Goal: Information Seeking & Learning: Learn about a topic

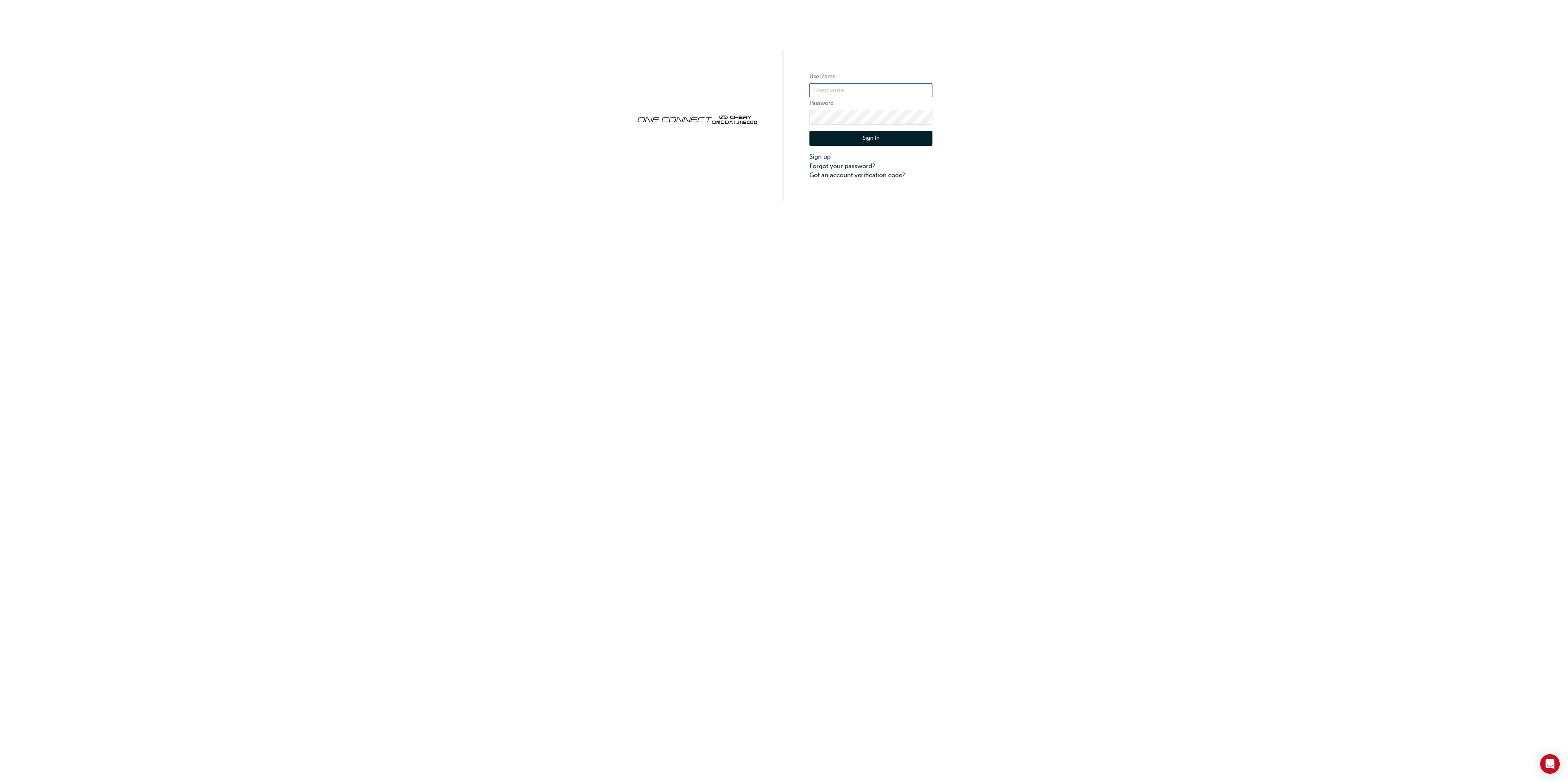
type input "cma0037"
click at [873, 142] on button "Sign In" at bounding box center [871, 139] width 123 height 16
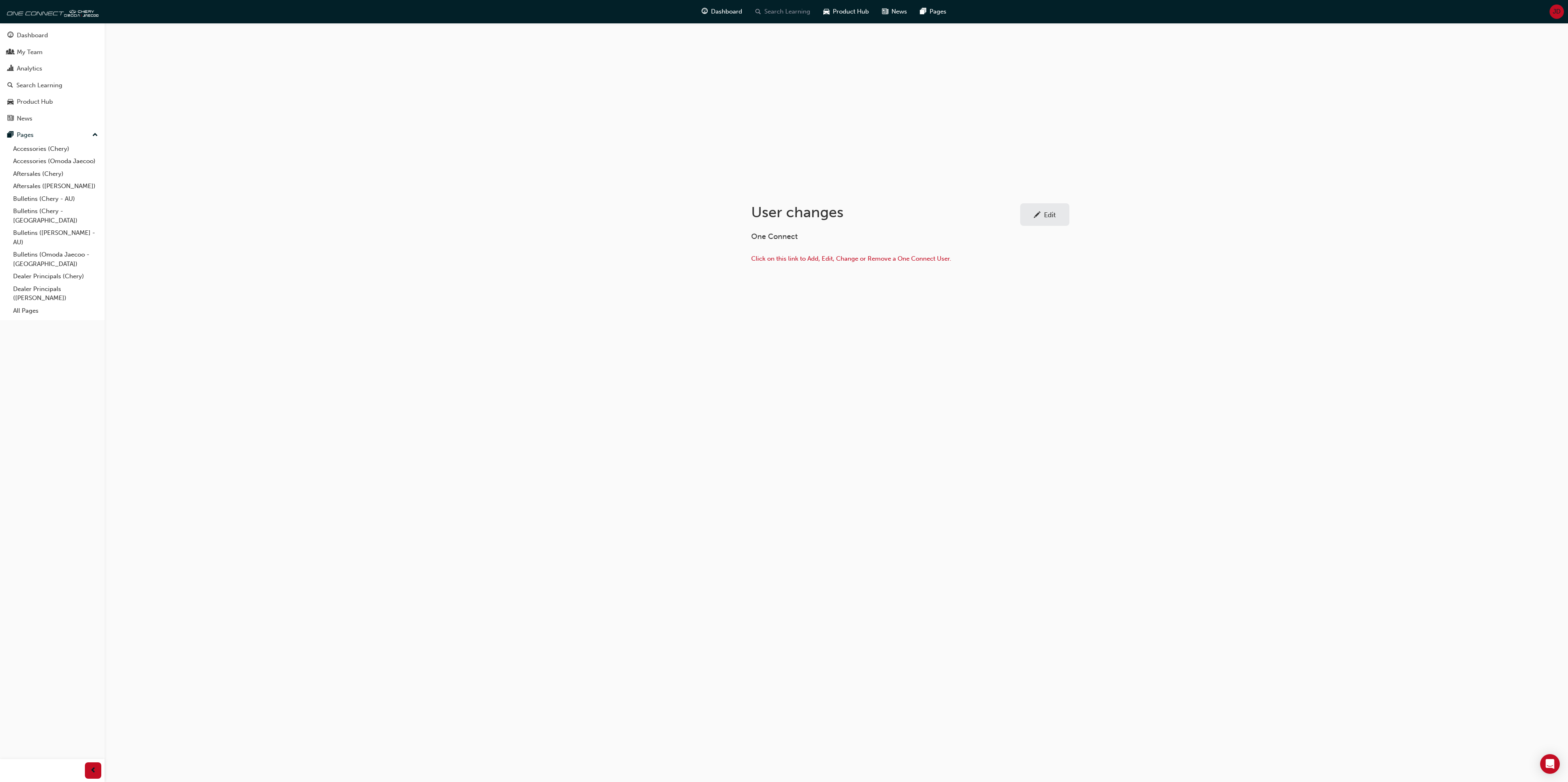
click at [789, 13] on span "Search Learning" at bounding box center [787, 11] width 46 height 9
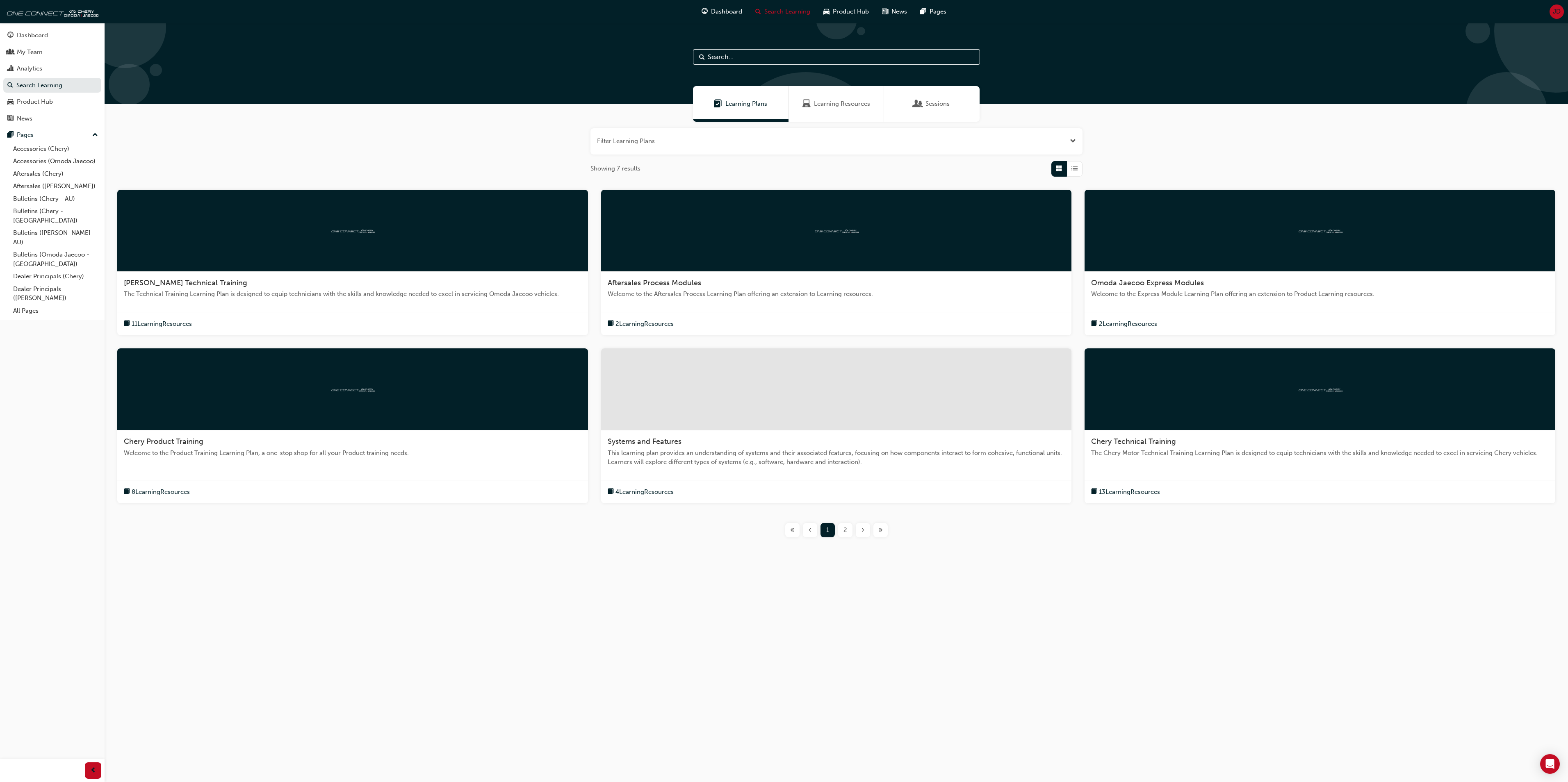
click at [1227, 239] on div at bounding box center [1320, 231] width 471 height 82
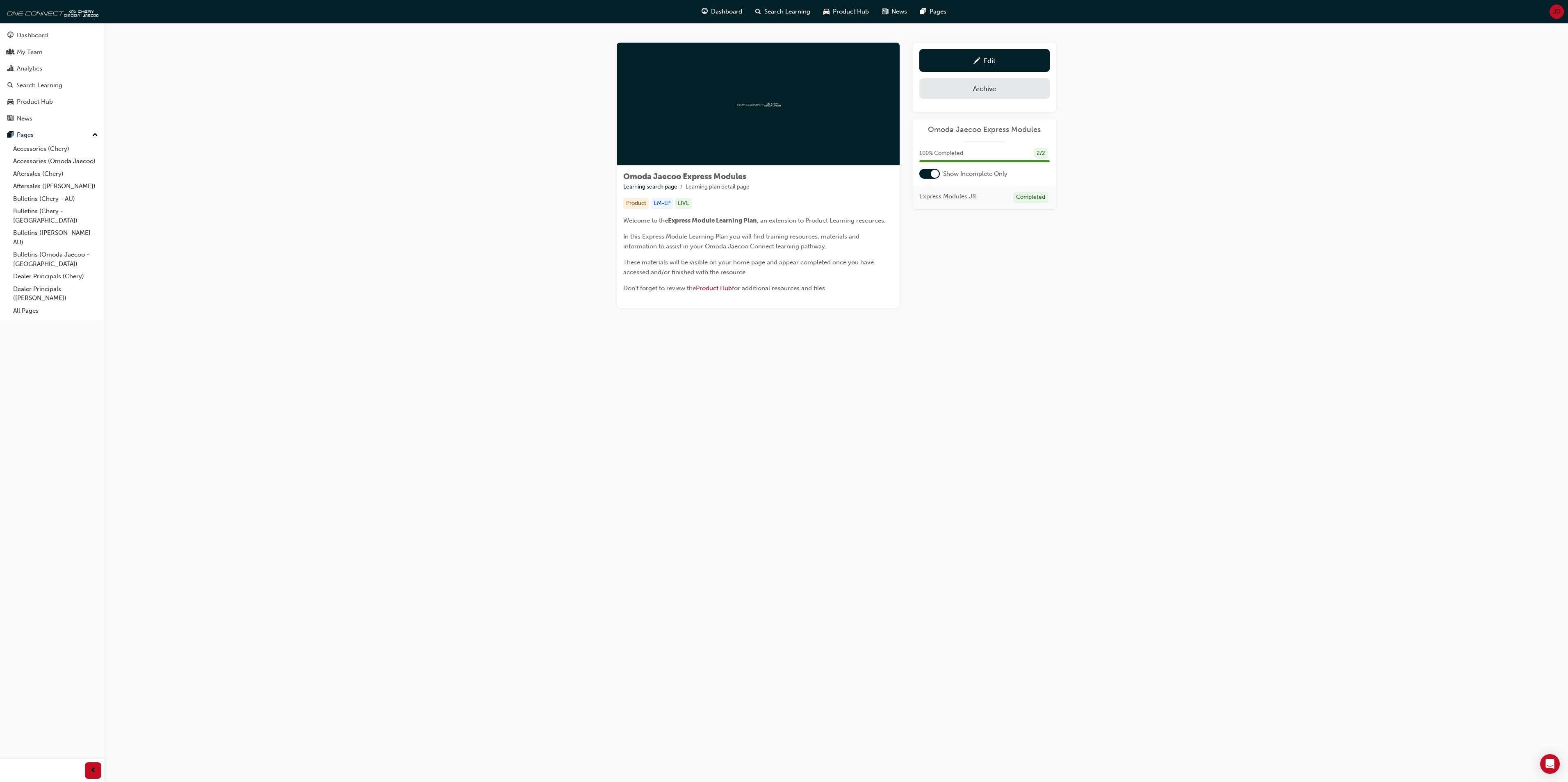
click at [964, 195] on span "Express Modules J8" at bounding box center [947, 196] width 57 height 9
click at [929, 174] on div at bounding box center [929, 174] width 21 height 10
click at [963, 222] on link "J8 Walk-through" at bounding box center [957, 221] width 48 height 7
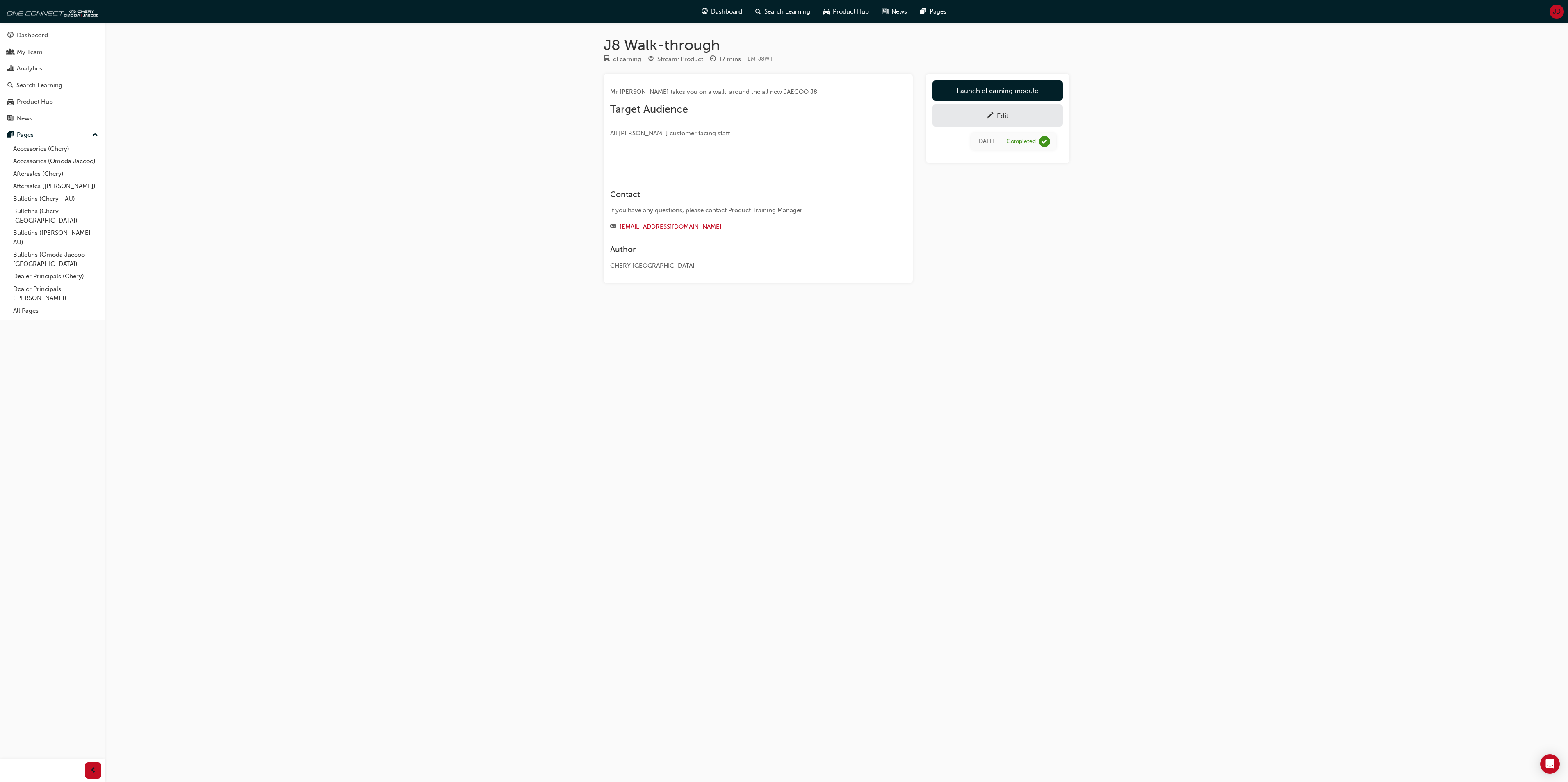
click at [610, 161] on img at bounding box center [610, 161] width 0 height 0
click at [993, 89] on link "Launch eLearning module" at bounding box center [998, 91] width 130 height 21
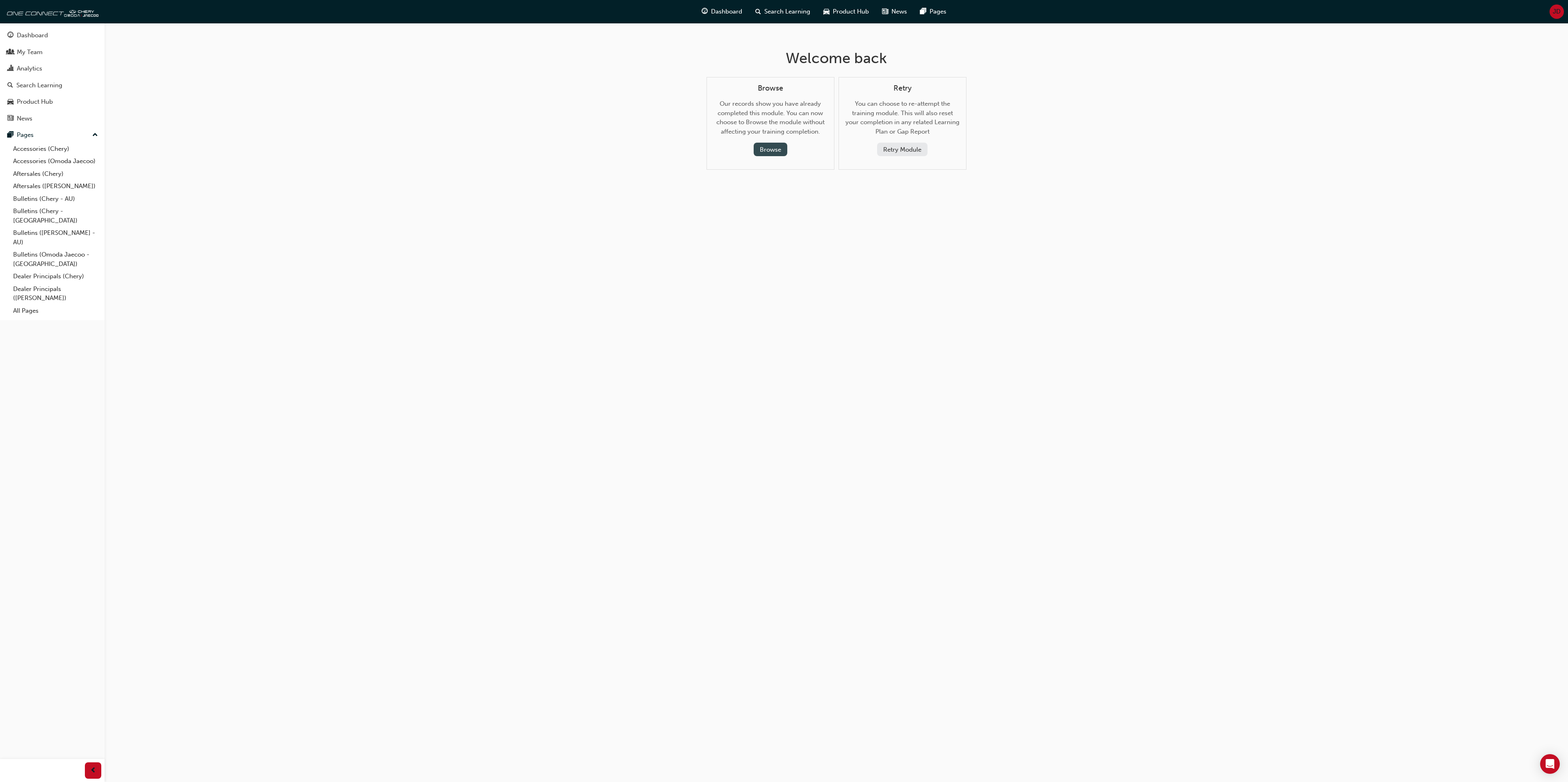
click at [767, 148] on button "Browse" at bounding box center [770, 149] width 33 height 13
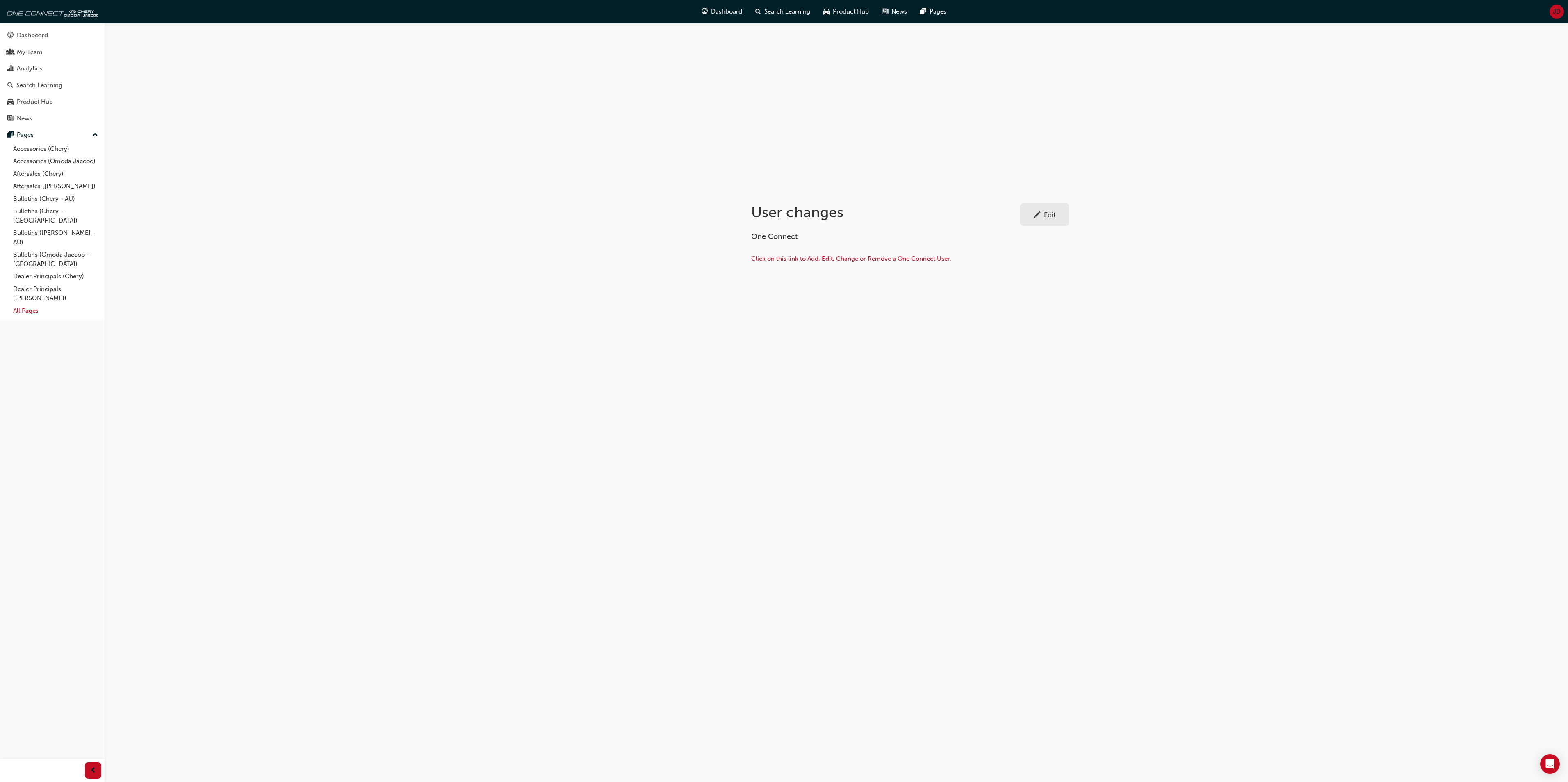
click at [35, 305] on link "All Pages" at bounding box center [55, 311] width 91 height 13
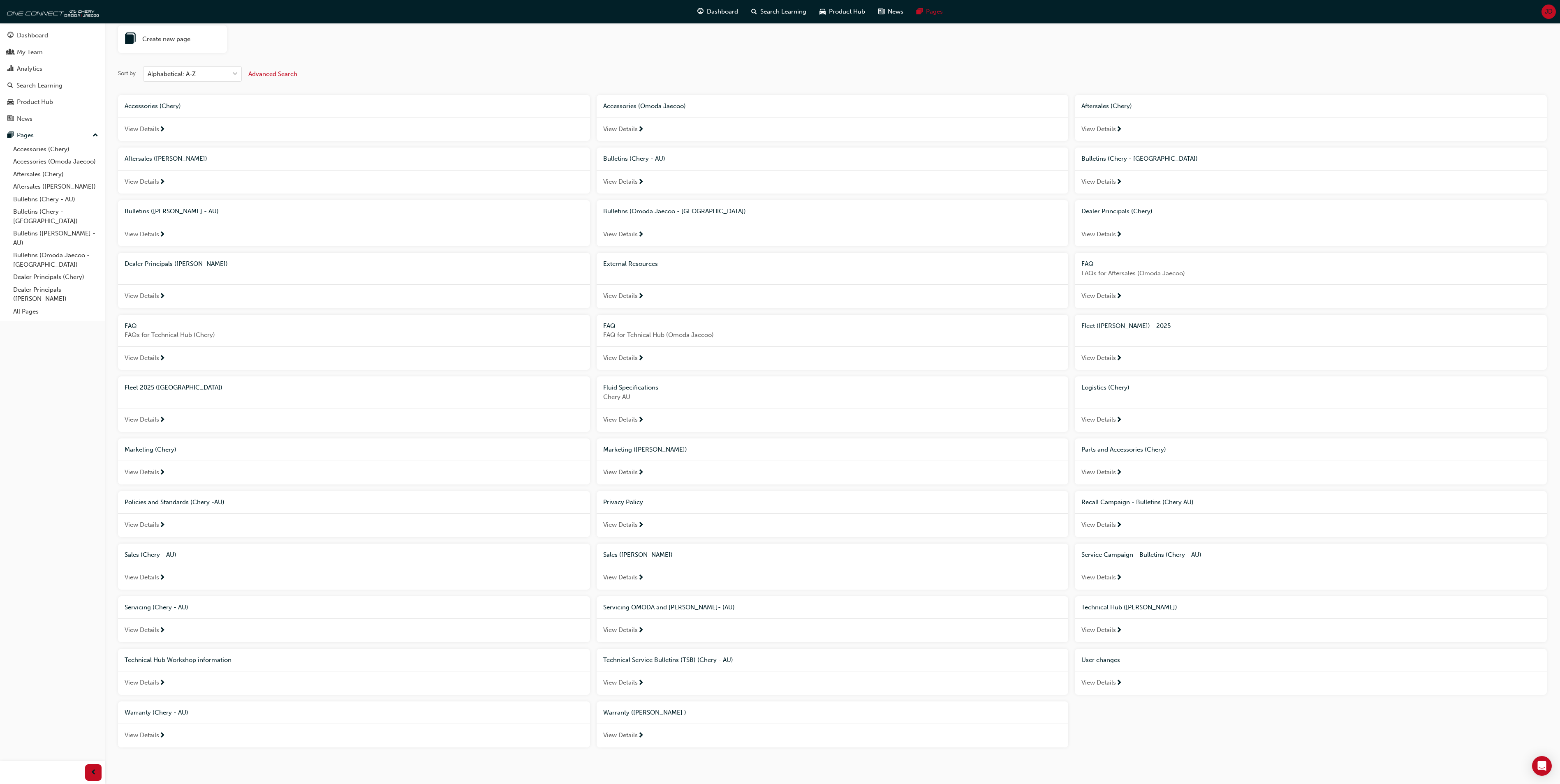
scroll to position [59, 0]
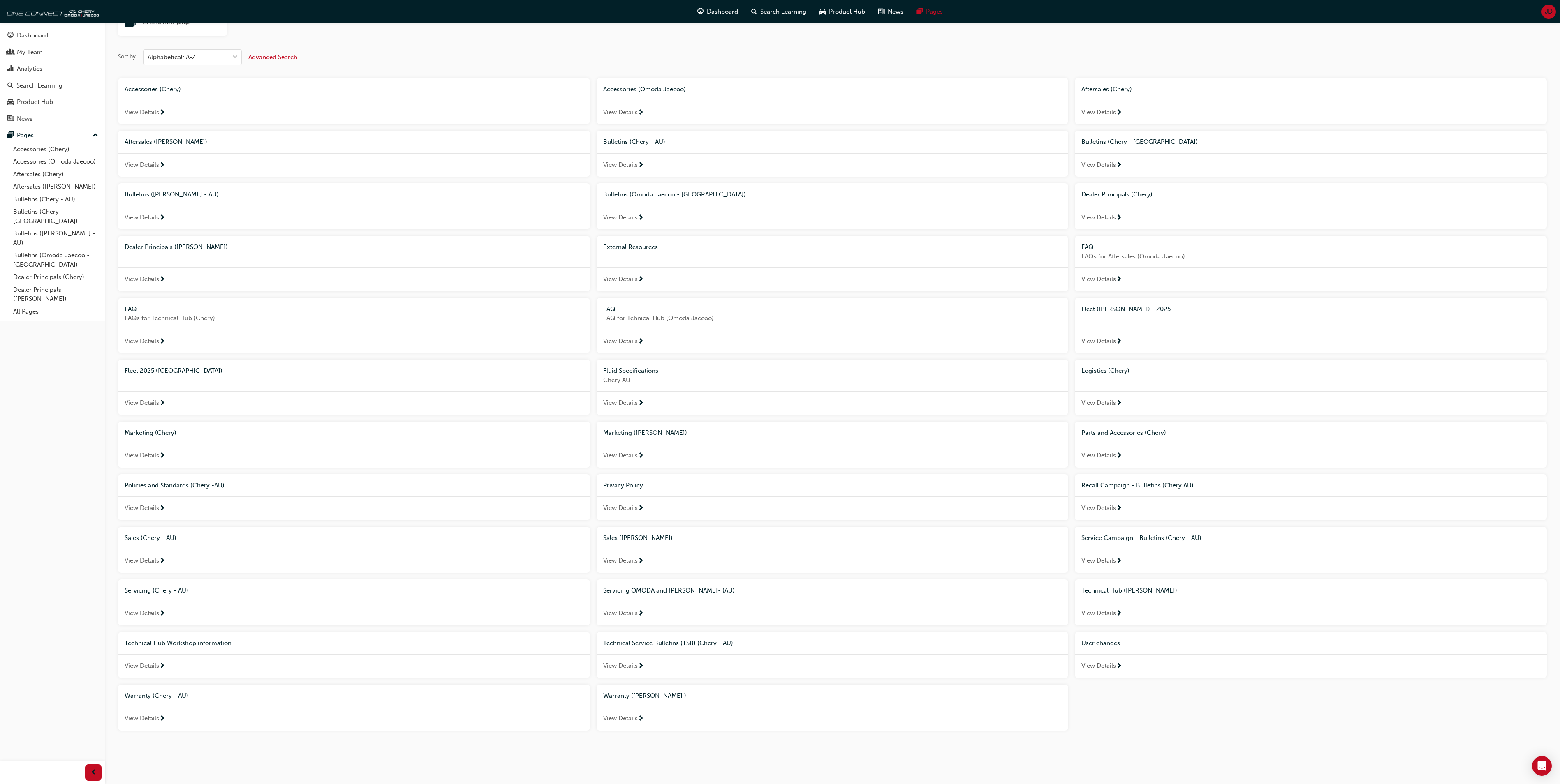
click at [197, 643] on span "Technical Hub Workshop information" at bounding box center [178, 643] width 107 height 7
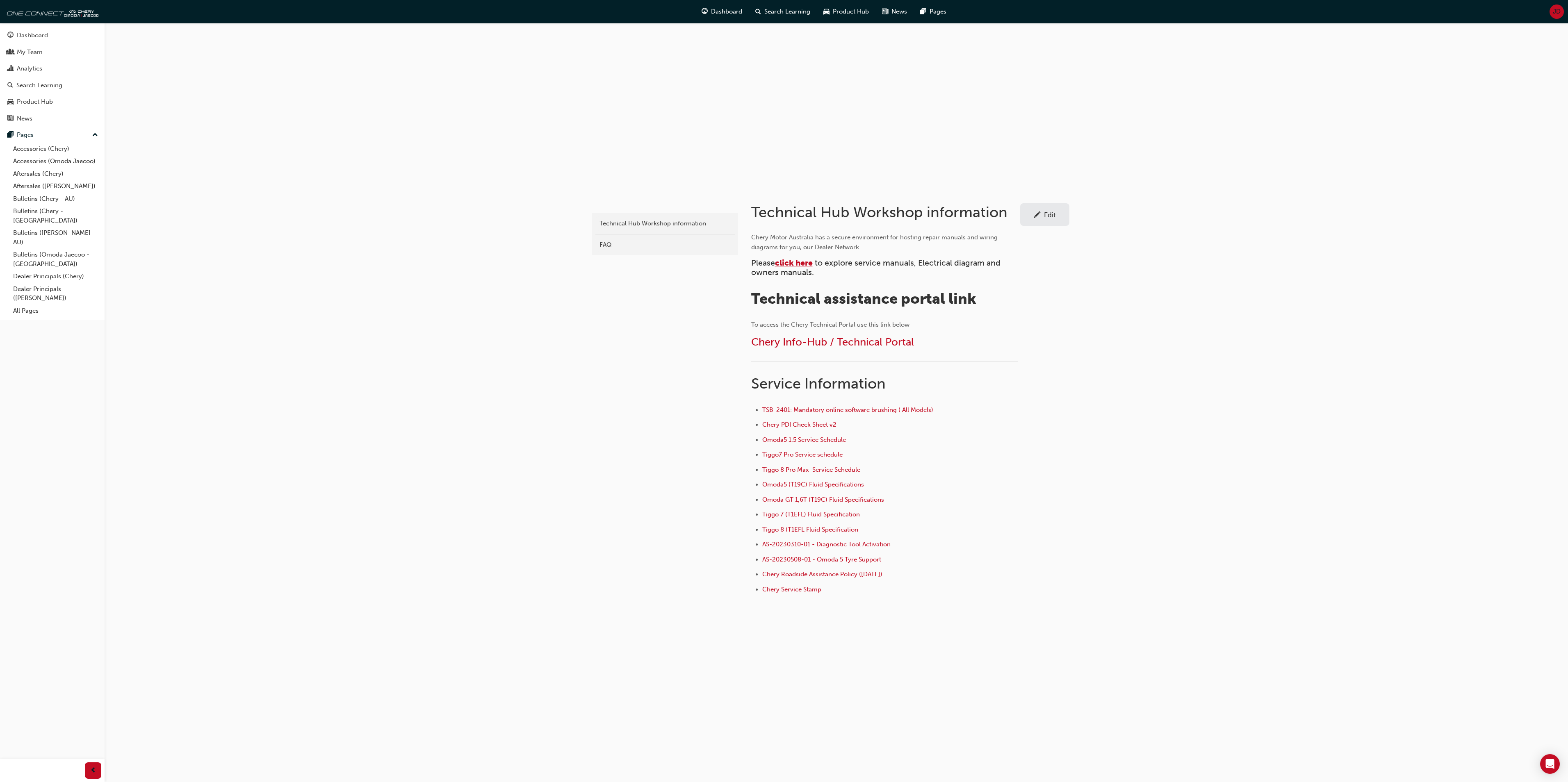
click at [806, 262] on span "click here" at bounding box center [794, 262] width 38 height 9
click at [796, 262] on span "click here" at bounding box center [794, 262] width 38 height 9
